Goal: Task Accomplishment & Management: Manage account settings

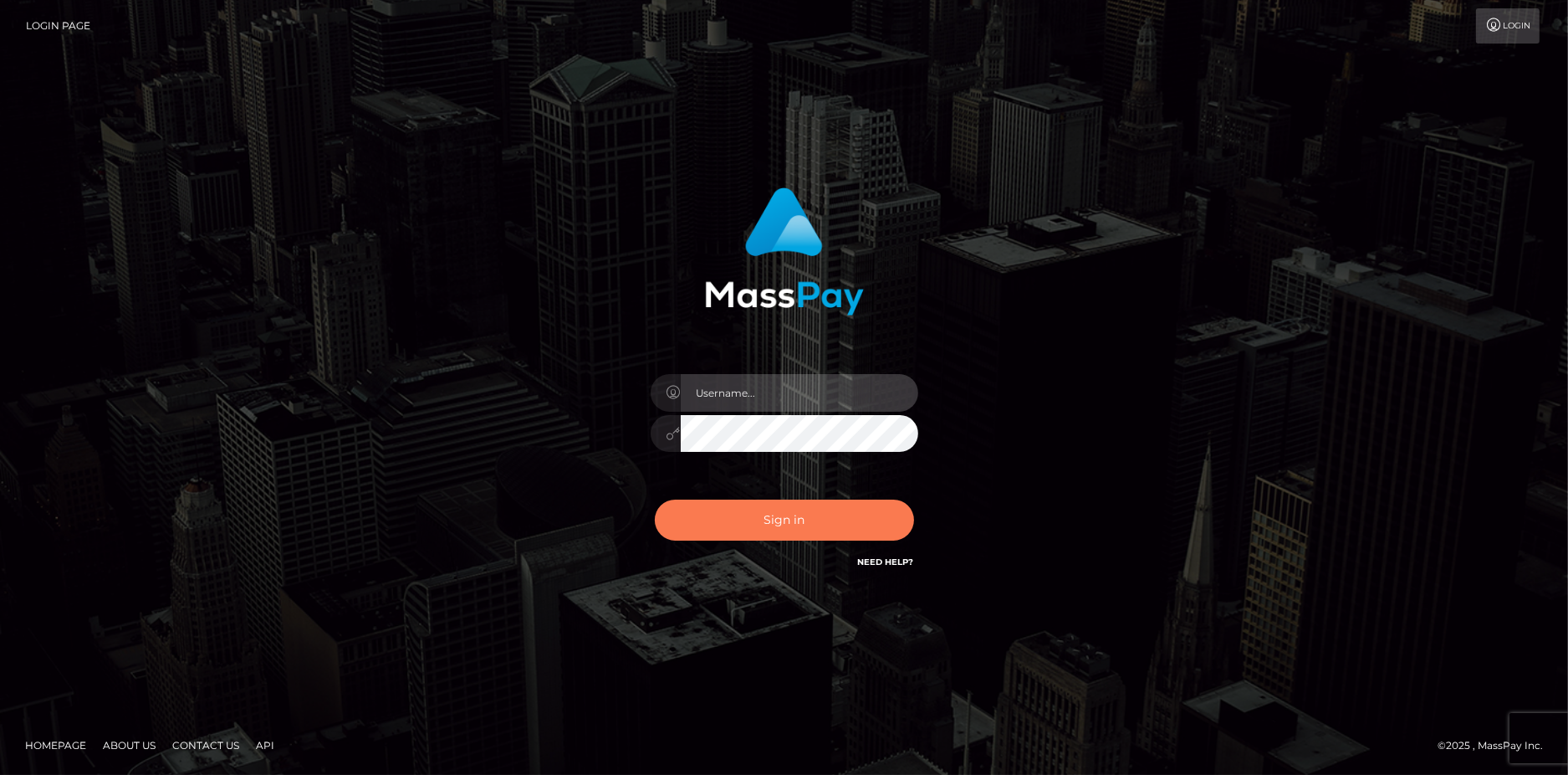
type input "Jeane.B2"
click at [868, 528] on button "Sign in" at bounding box center [784, 520] width 259 height 41
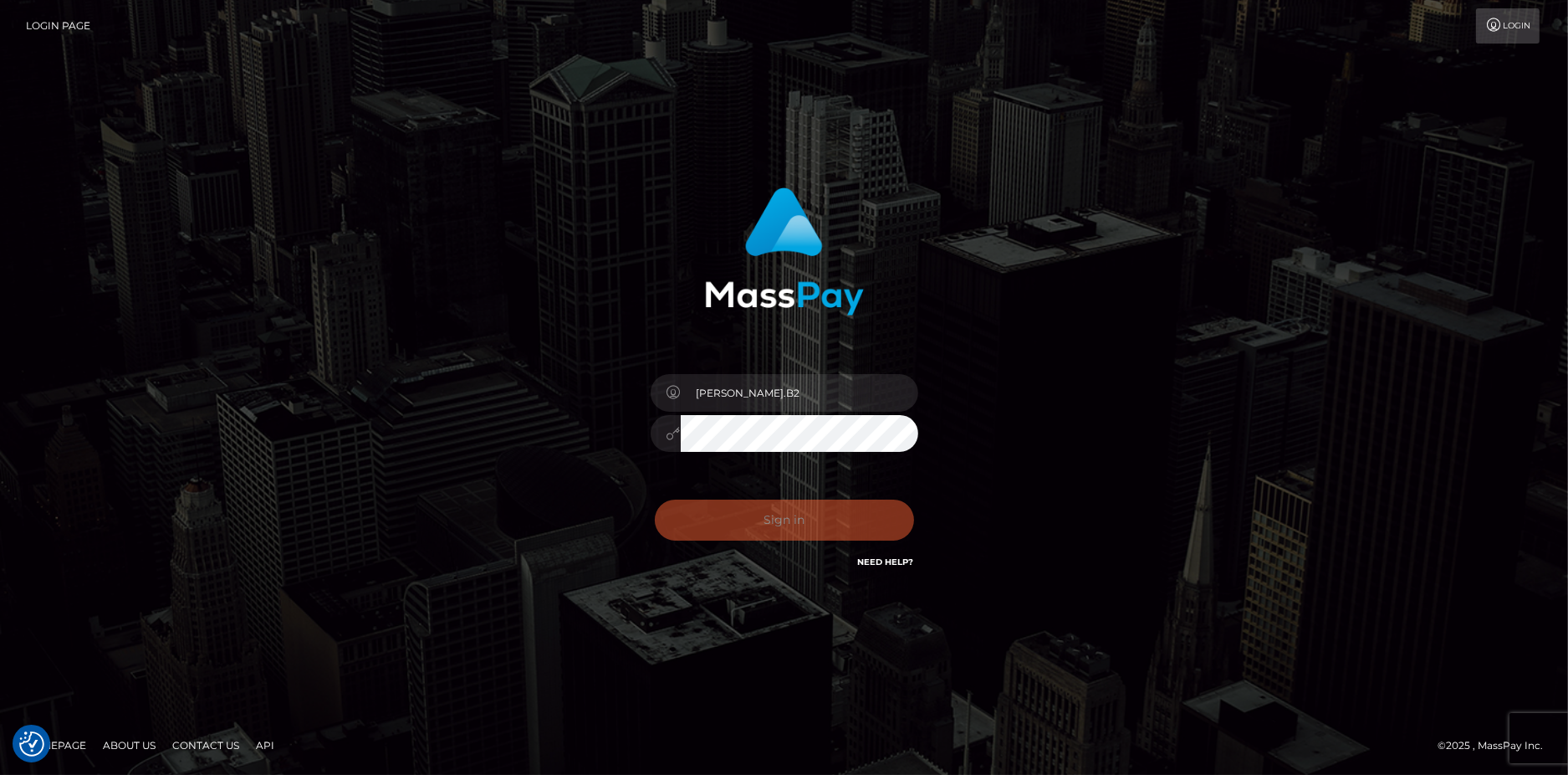
checkbox input "true"
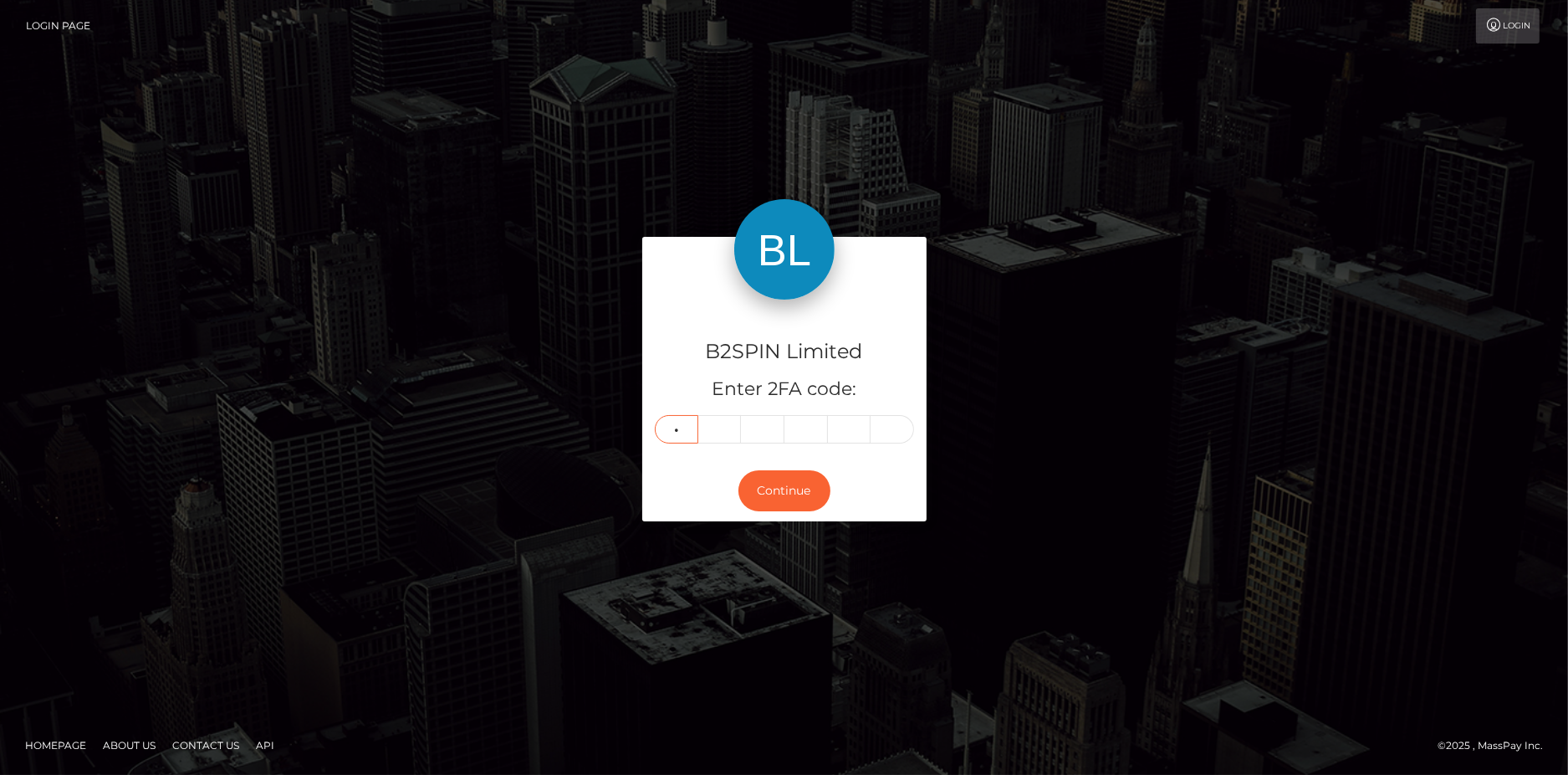
type input "8"
type input "6"
type input "1"
type input "8"
type input "2"
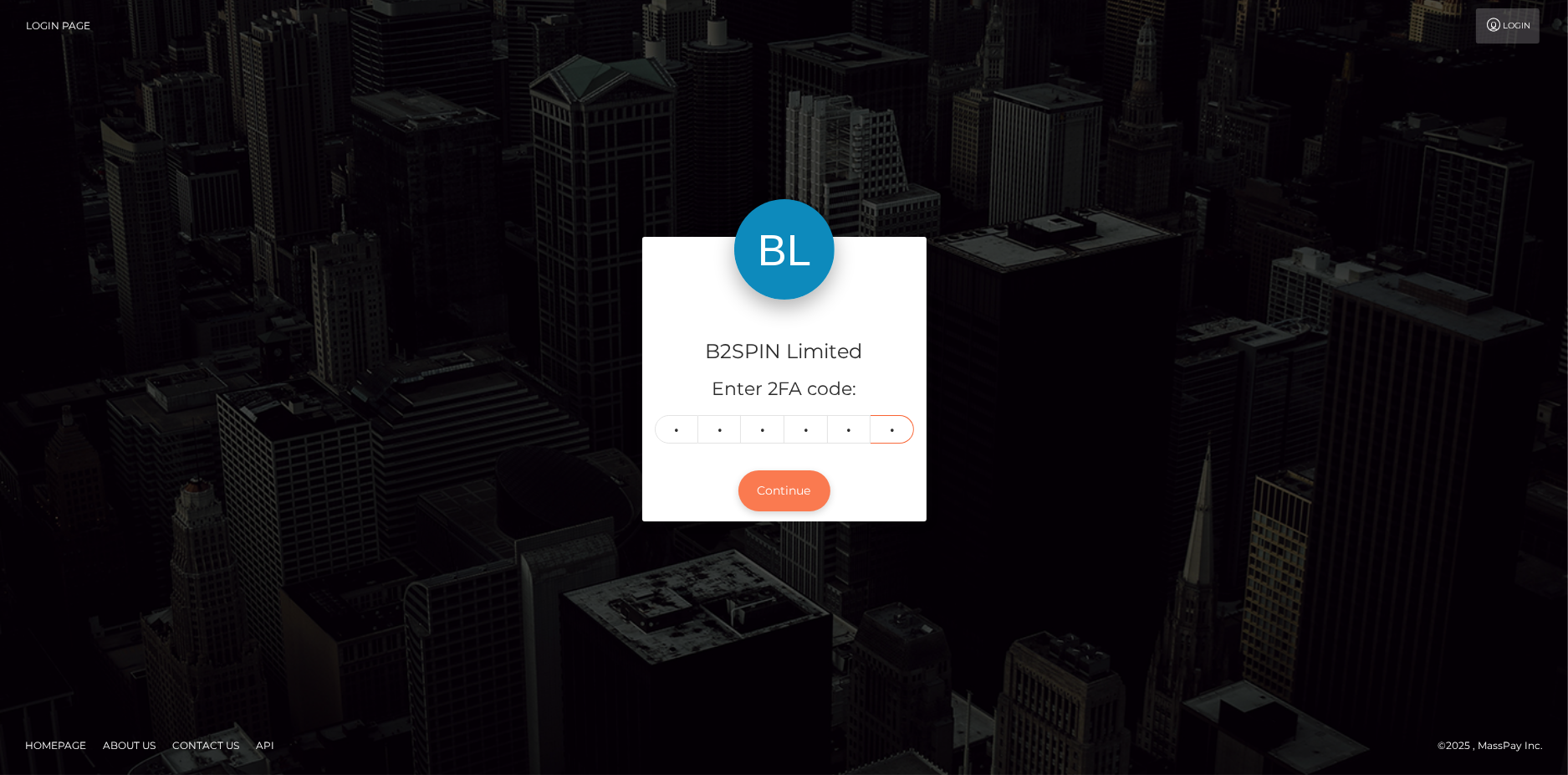
type input "5"
click at [770, 488] on button "Continue" at bounding box center [784, 491] width 92 height 41
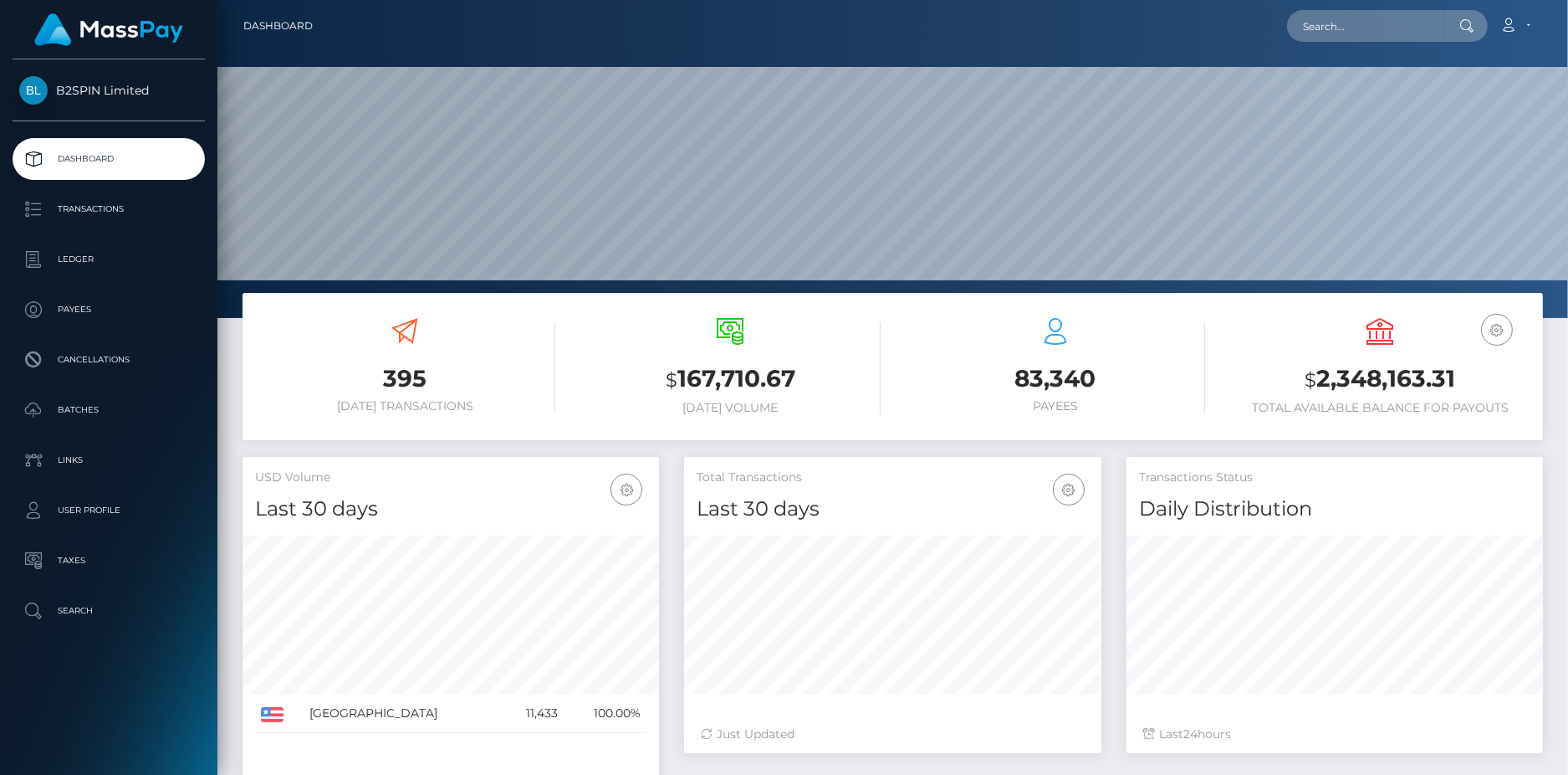
scroll to position [297, 418]
click at [139, 207] on p "Transactions" at bounding box center [109, 209] width 179 height 26
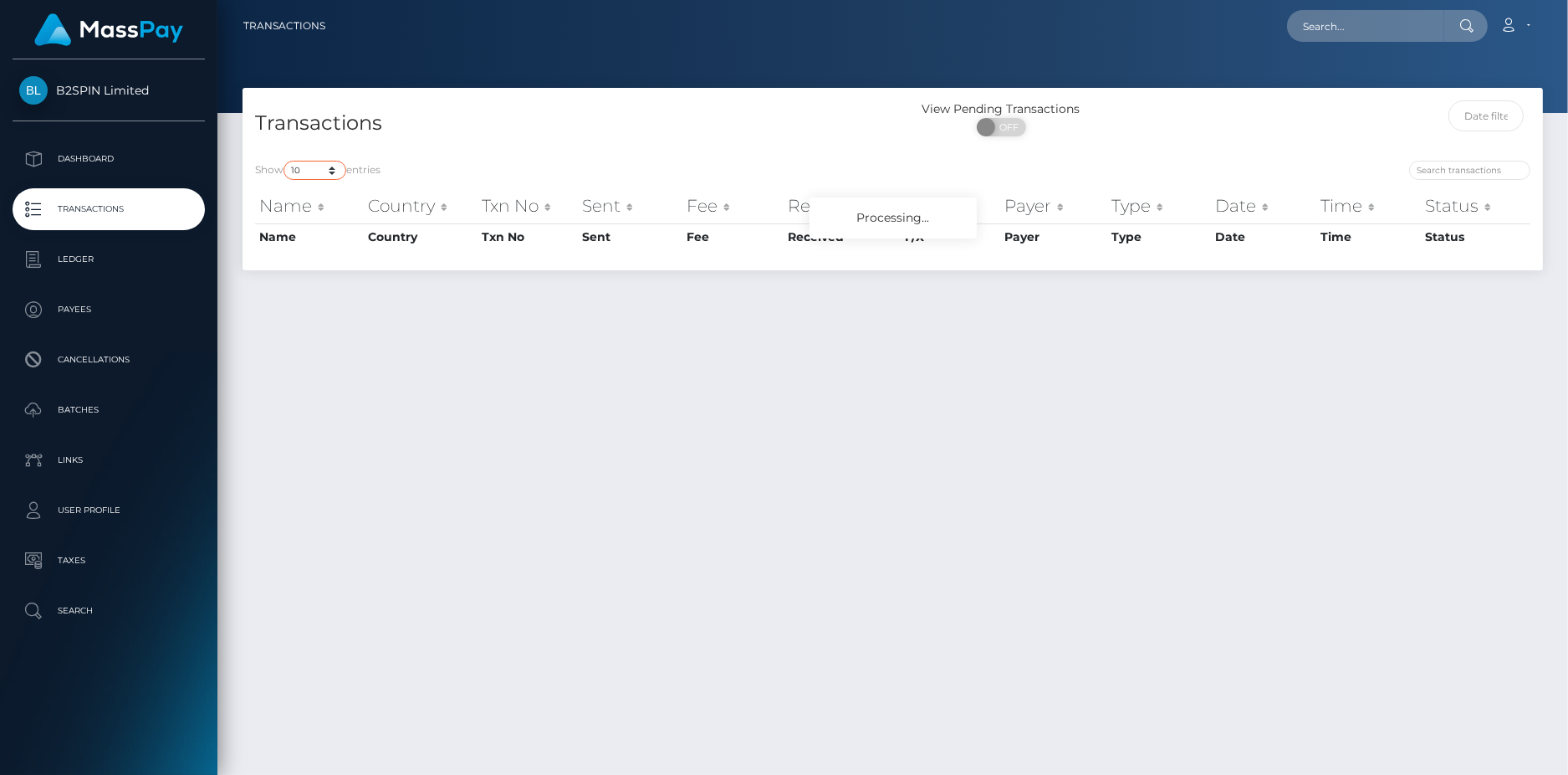
click at [299, 171] on select "10 25 50 100 250 500 1,000 3,500" at bounding box center [315, 171] width 63 height 20
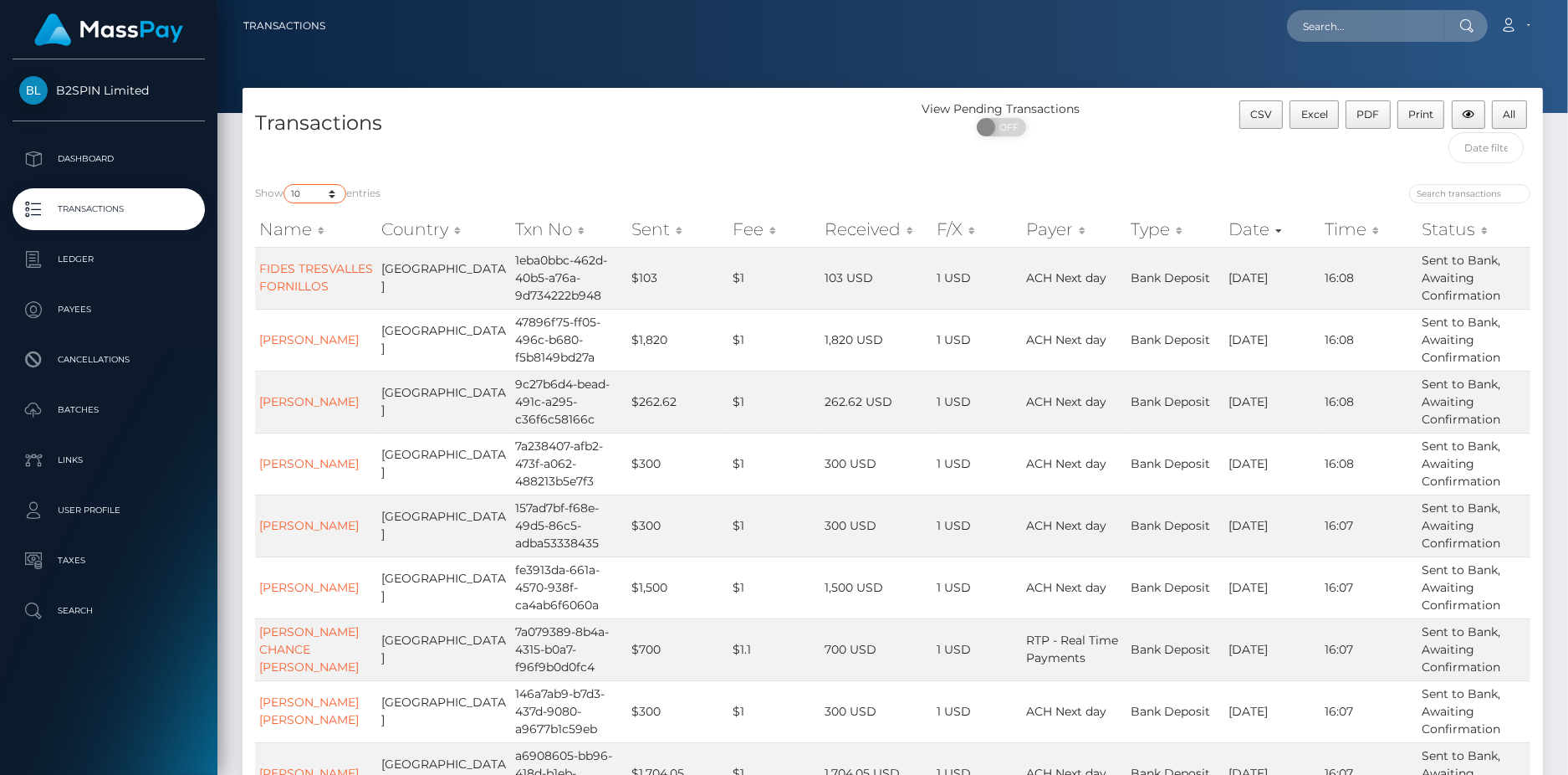
select select "3500"
click at [285, 184] on select "10 25 50 100 250 500 1,000 3,500" at bounding box center [315, 194] width 63 height 20
click at [1481, 147] on input "text" at bounding box center [1486, 148] width 76 height 31
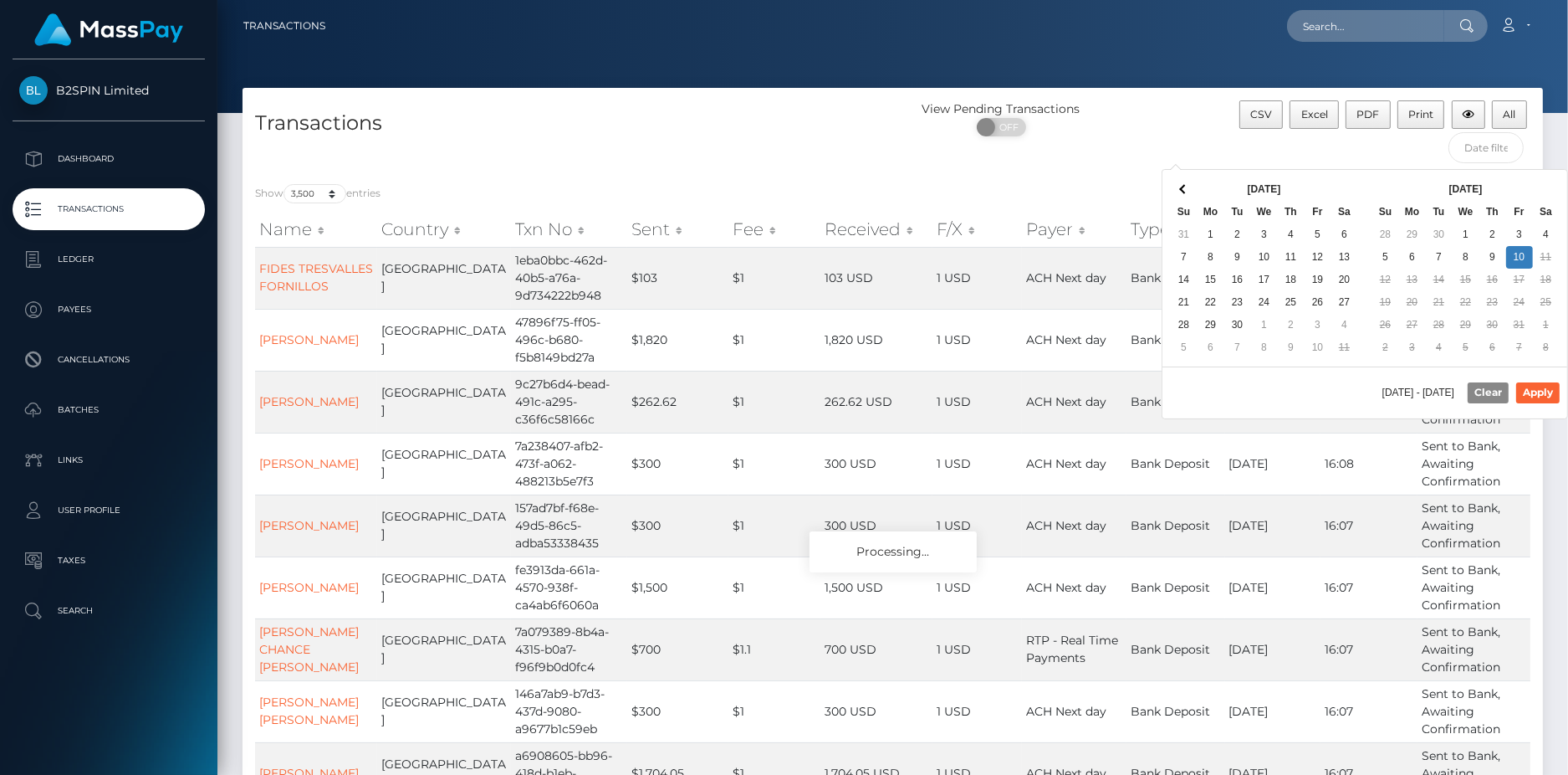
click at [1274, 395] on div "10/10/2025 - 10/10/2025 Clear Apply" at bounding box center [1365, 392] width 405 height 51
drag, startPoint x: 1516, startPoint y: 239, endPoint x: 1518, endPoint y: 260, distance: 21.1
click at [1543, 394] on button "Apply" at bounding box center [1538, 392] width 43 height 20
type input "10/03/2025 - 10/10/2025"
